Goal: Information Seeking & Learning: Understand process/instructions

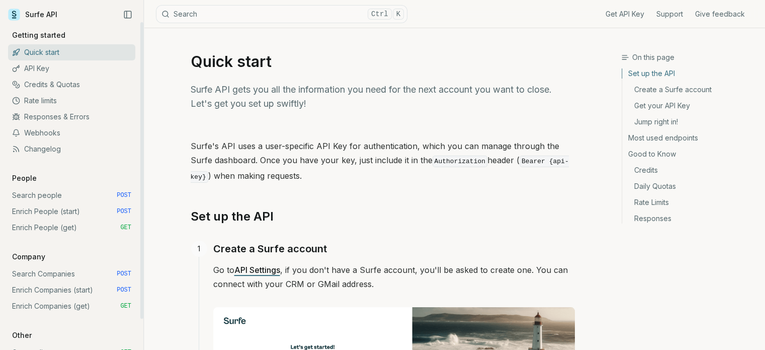
click at [47, 196] on link "Search people POST" at bounding box center [71, 195] width 127 height 16
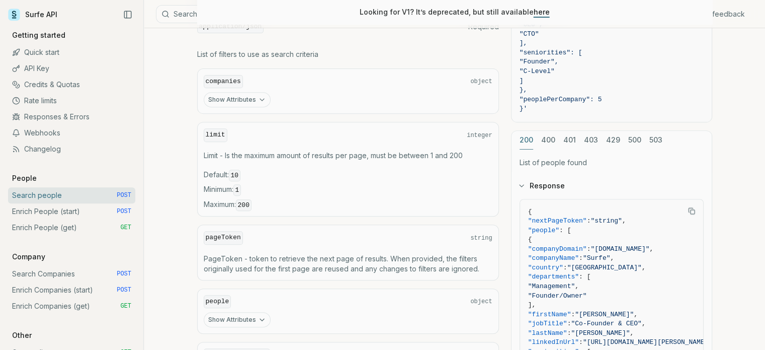
scroll to position [534, 0]
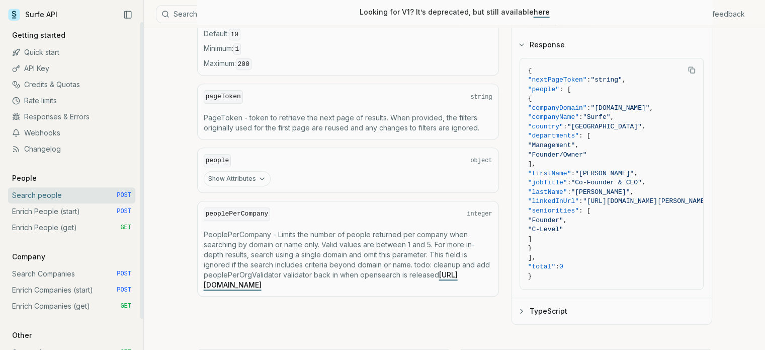
click at [54, 213] on link "Enrich People (start) POST" at bounding box center [71, 211] width 127 height 16
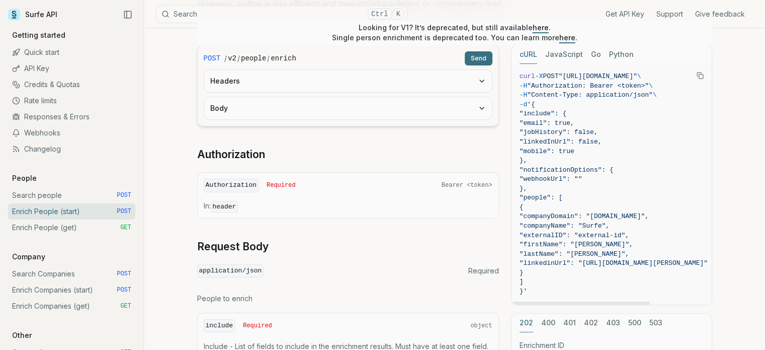
drag, startPoint x: 618, startPoint y: 301, endPoint x: 550, endPoint y: 319, distance: 70.4
click at [550, 304] on div at bounding box center [581, 302] width 138 height 3
click at [522, 203] on span "{" at bounding box center [614, 208] width 188 height 10
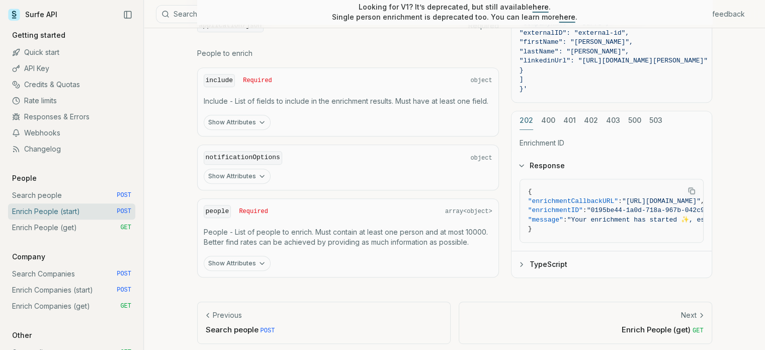
scroll to position [472, 0]
click at [418, 233] on p "People - List of people to enrich. Must contain at least one person and at most…" at bounding box center [348, 237] width 289 height 20
click at [402, 240] on p "People - List of people to enrich. Must contain at least one person and at most…" at bounding box center [348, 237] width 289 height 20
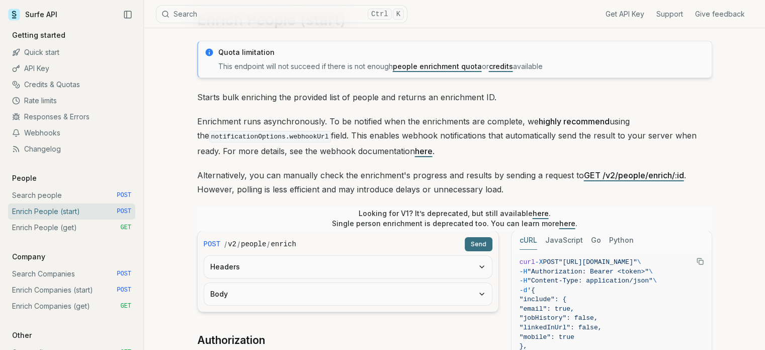
scroll to position [36, 0]
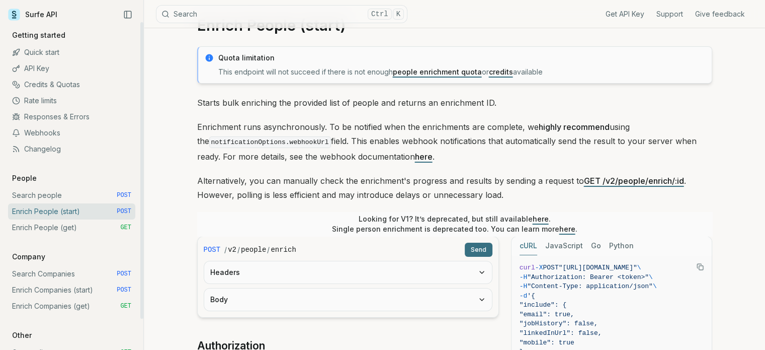
click at [53, 98] on link "Rate limits" at bounding box center [71, 101] width 127 height 16
